Goal: Information Seeking & Learning: Learn about a topic

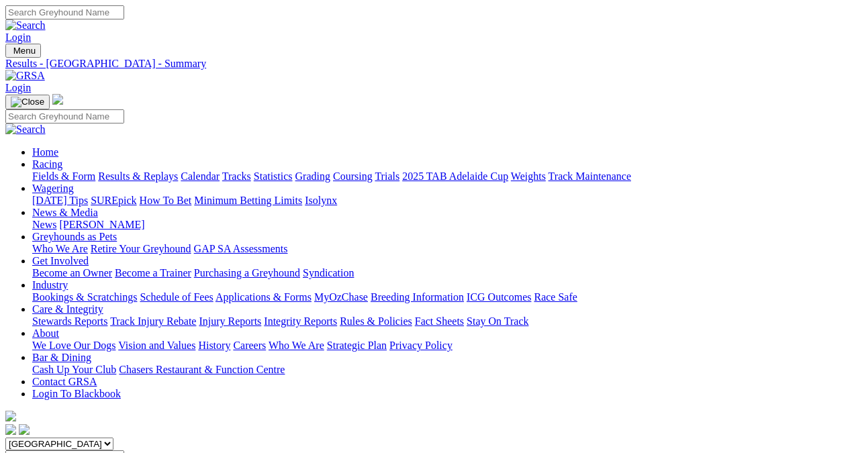
click at [151, 171] on link "Results & Replays" at bounding box center [138, 176] width 80 height 11
click at [38, 171] on link "Fields & Form" at bounding box center [63, 176] width 63 height 11
click at [36, 171] on link "Fields & Form" at bounding box center [63, 176] width 63 height 11
